Goal: Transaction & Acquisition: Obtain resource

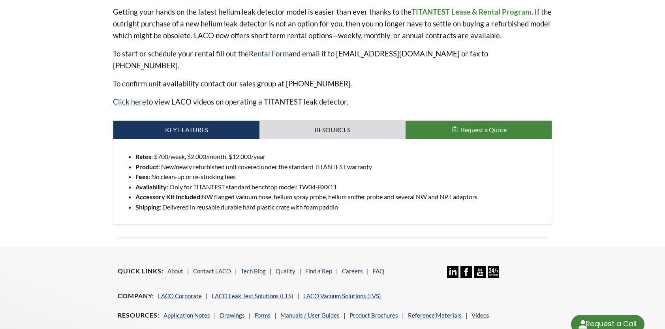
scroll to position [277, 0]
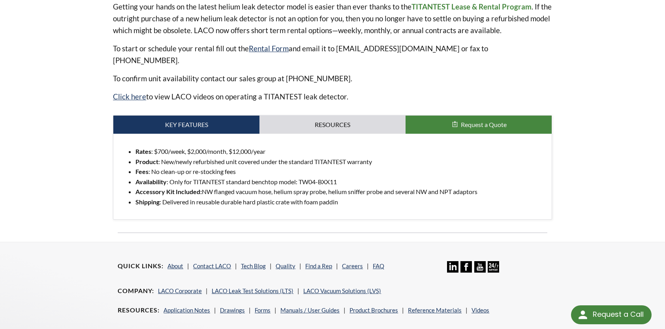
click at [207, 147] on li "Rates : $700/week, $2,000/month, $12,000/year" at bounding box center [340, 152] width 410 height 10
copy li "Rates : $700/week, $2,000/month, $12,000/year"
click at [207, 147] on li "Rates : $700/week, $2,000/month, $12,000/year" at bounding box center [340, 152] width 410 height 10
click at [210, 187] on li "Accessory Kit Included: NW flanged vacuum hose, helium spray probe, helium snif…" at bounding box center [340, 192] width 410 height 10
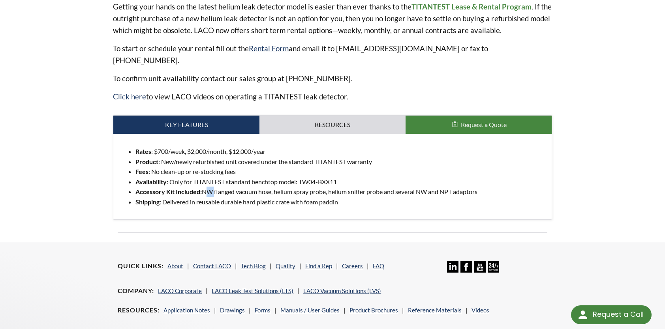
click at [210, 187] on li "Accessory Kit Included: NW flanged vacuum hose, helium spray probe, helium snif…" at bounding box center [340, 192] width 410 height 10
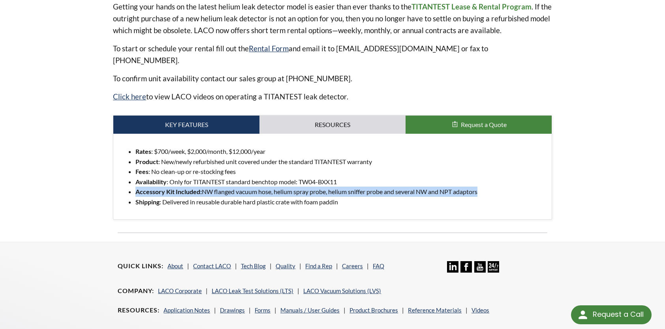
copy li "Accessory Kit Included: NW flanged vacuum hose, helium spray probe, helium snif…"
click at [210, 187] on li "Accessory Kit Included: NW flanged vacuum hose, helium spray probe, helium snif…" at bounding box center [340, 192] width 410 height 10
